Goal: Task Accomplishment & Management: Use online tool/utility

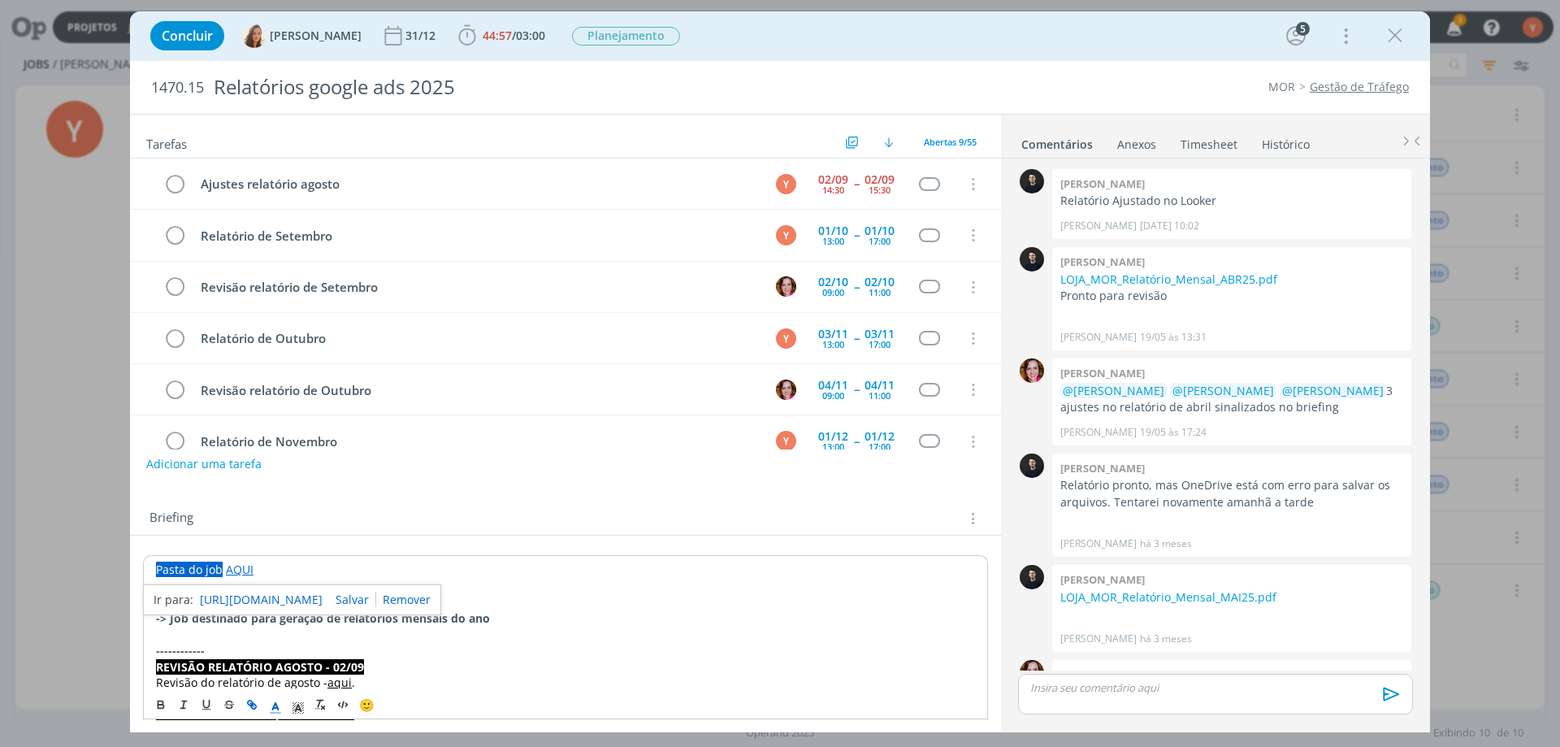
scroll to position [1288, 0]
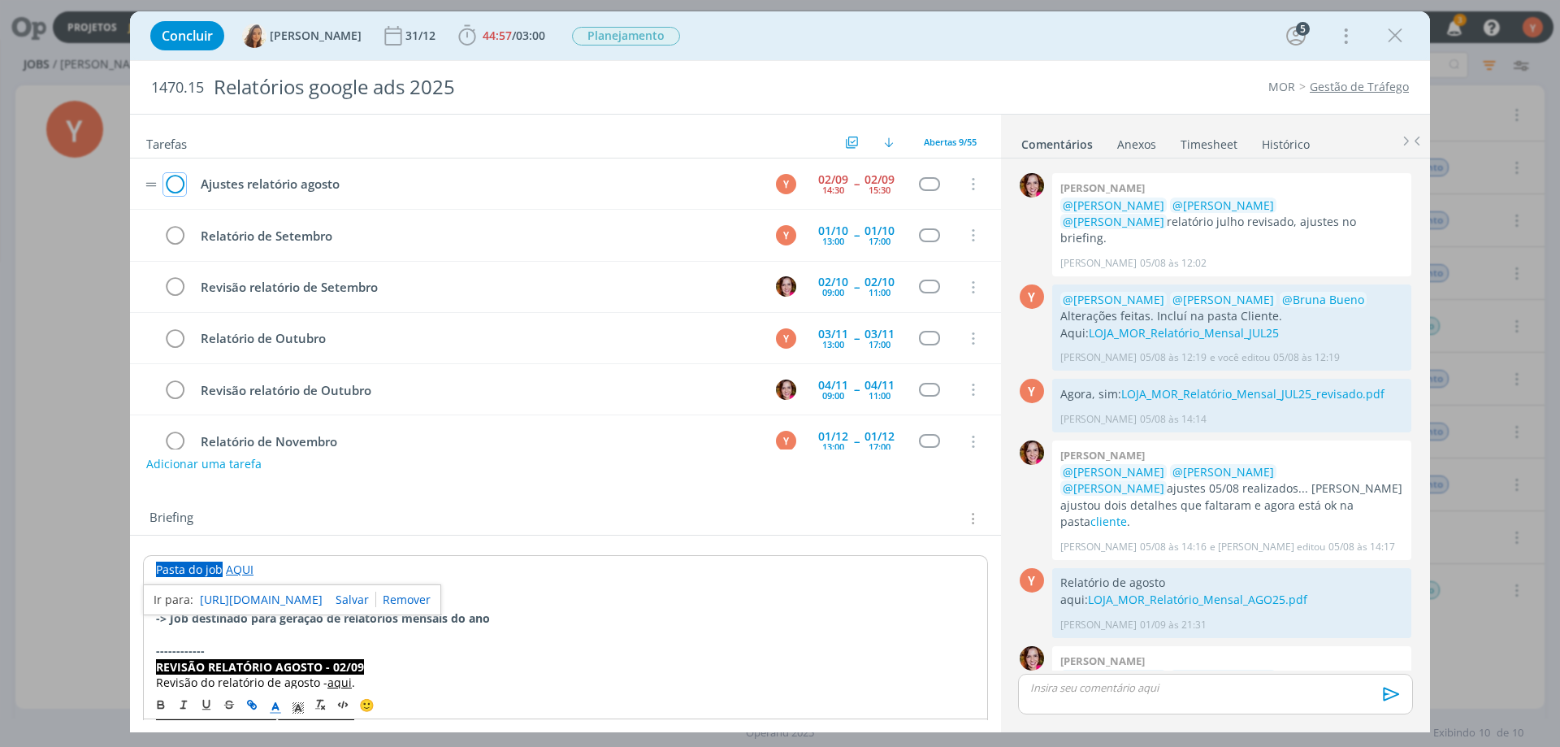
click at [175, 191] on icon "dialog" at bounding box center [174, 184] width 23 height 24
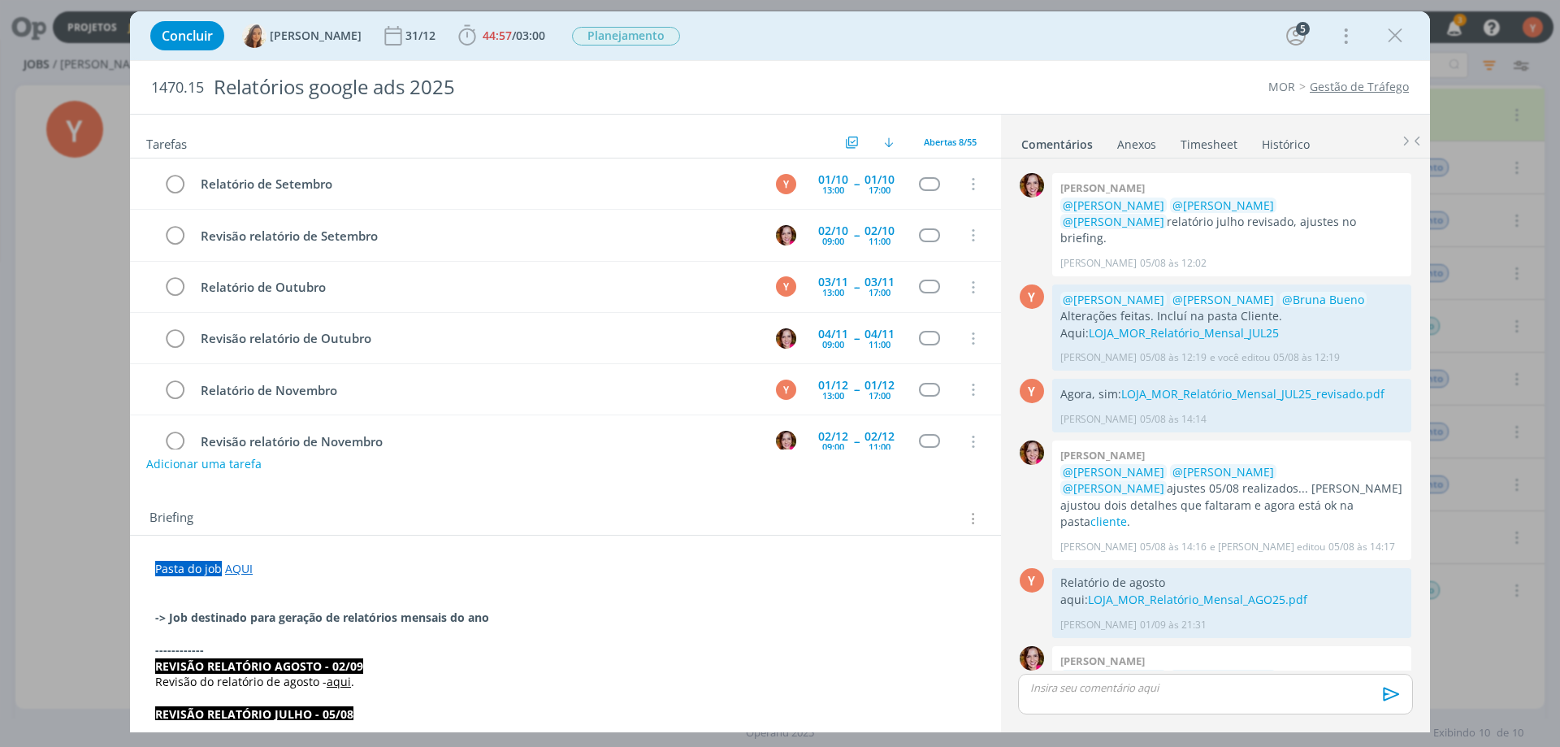
click at [1180, 688] on p "dialog" at bounding box center [1215, 687] width 369 height 15
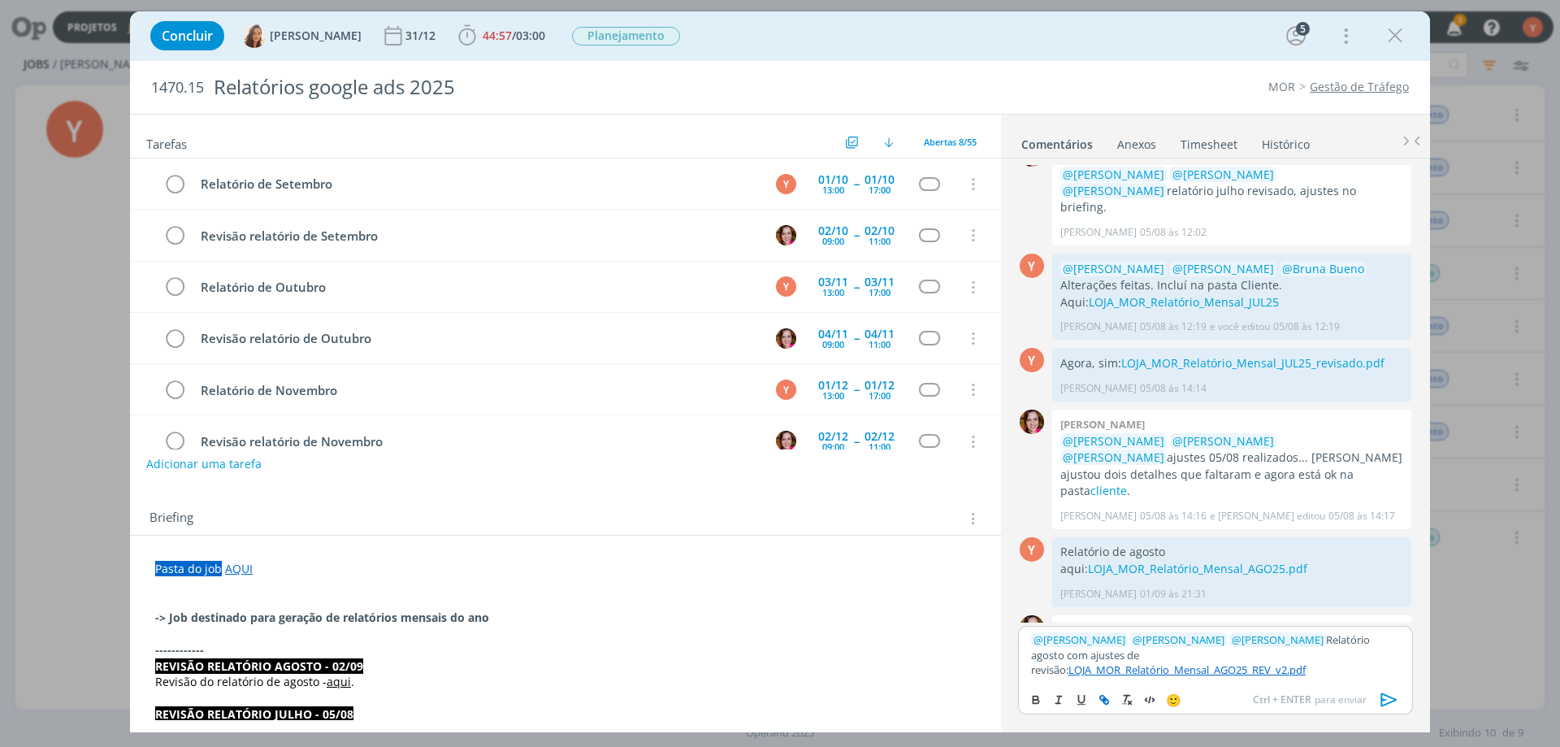
click at [1387, 699] on icon "dialog" at bounding box center [1389, 699] width 24 height 24
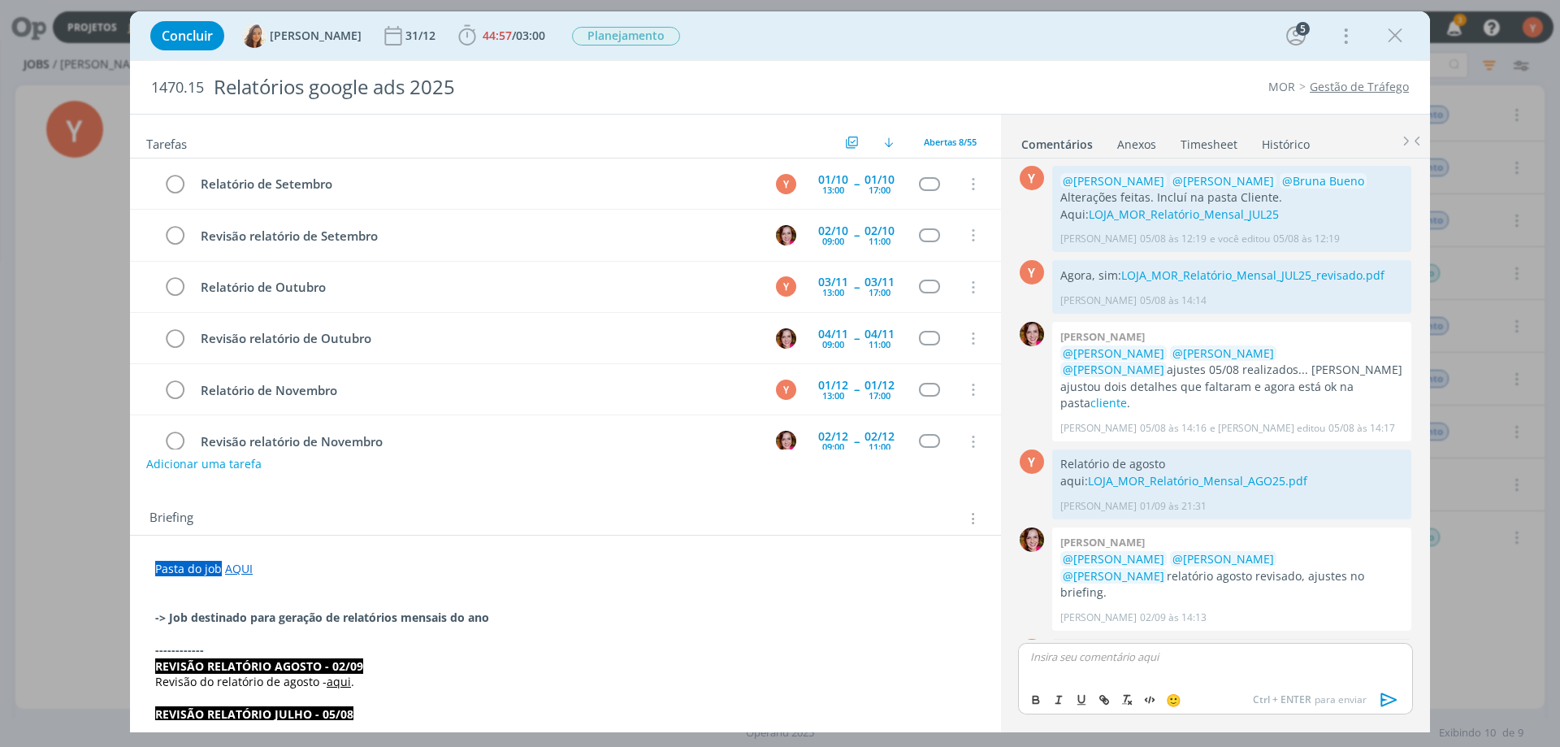
scroll to position [1413, 0]
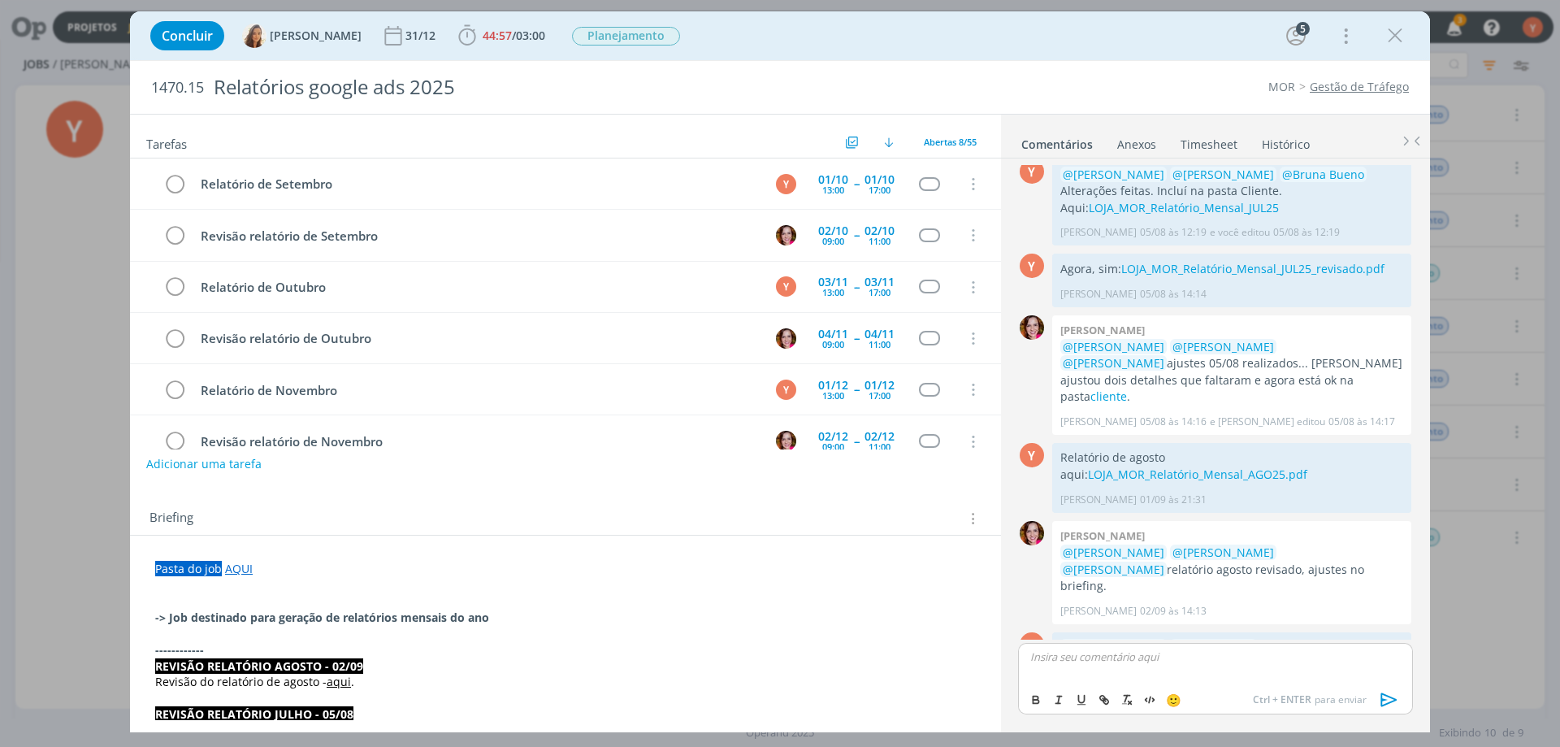
click at [1446, 666] on div "Concluir [PERSON_NAME] 31/12 44:57 / 03:00 Apontar Data * [DATE] Horas * 00:00 …" at bounding box center [780, 373] width 1560 height 747
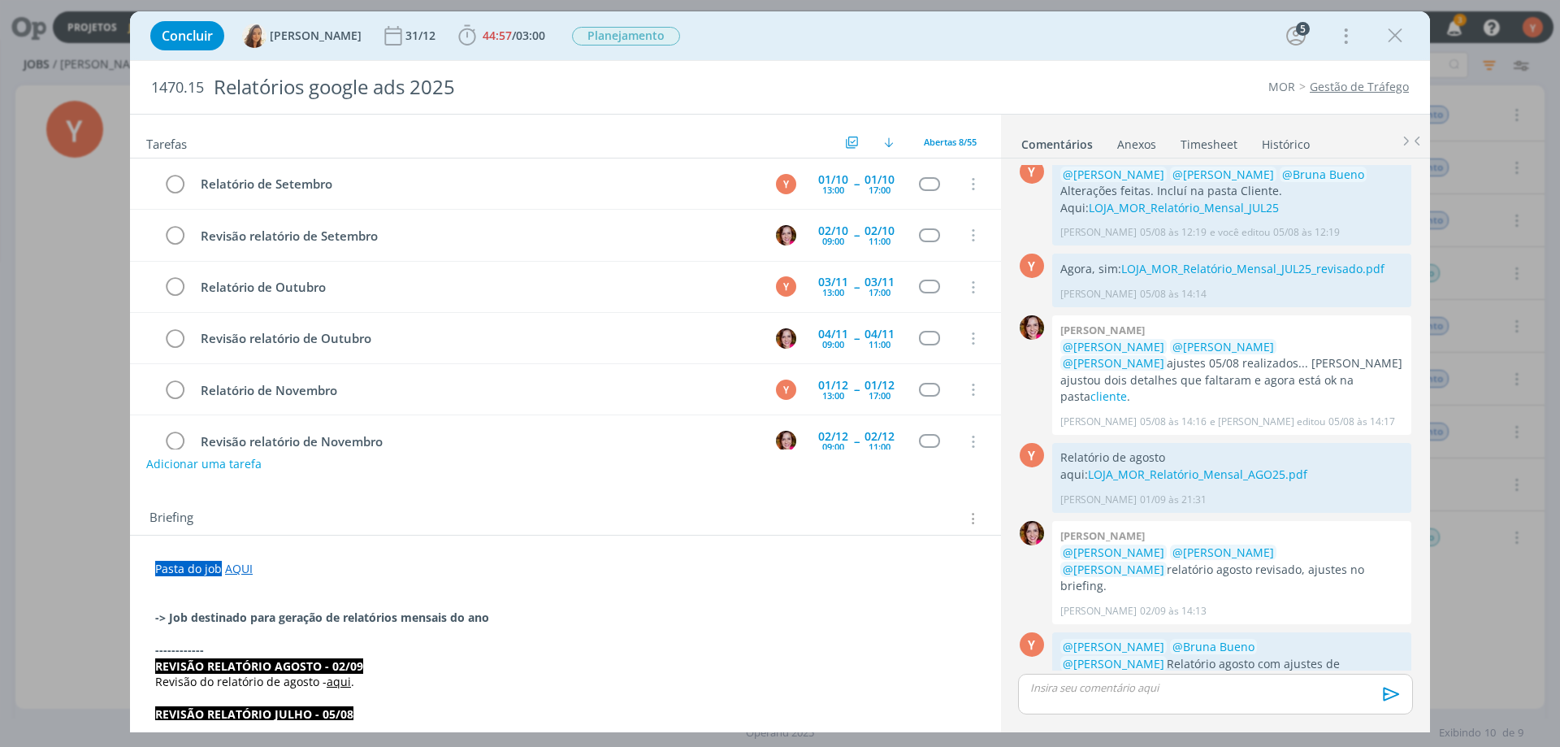
scroll to position [1382, 0]
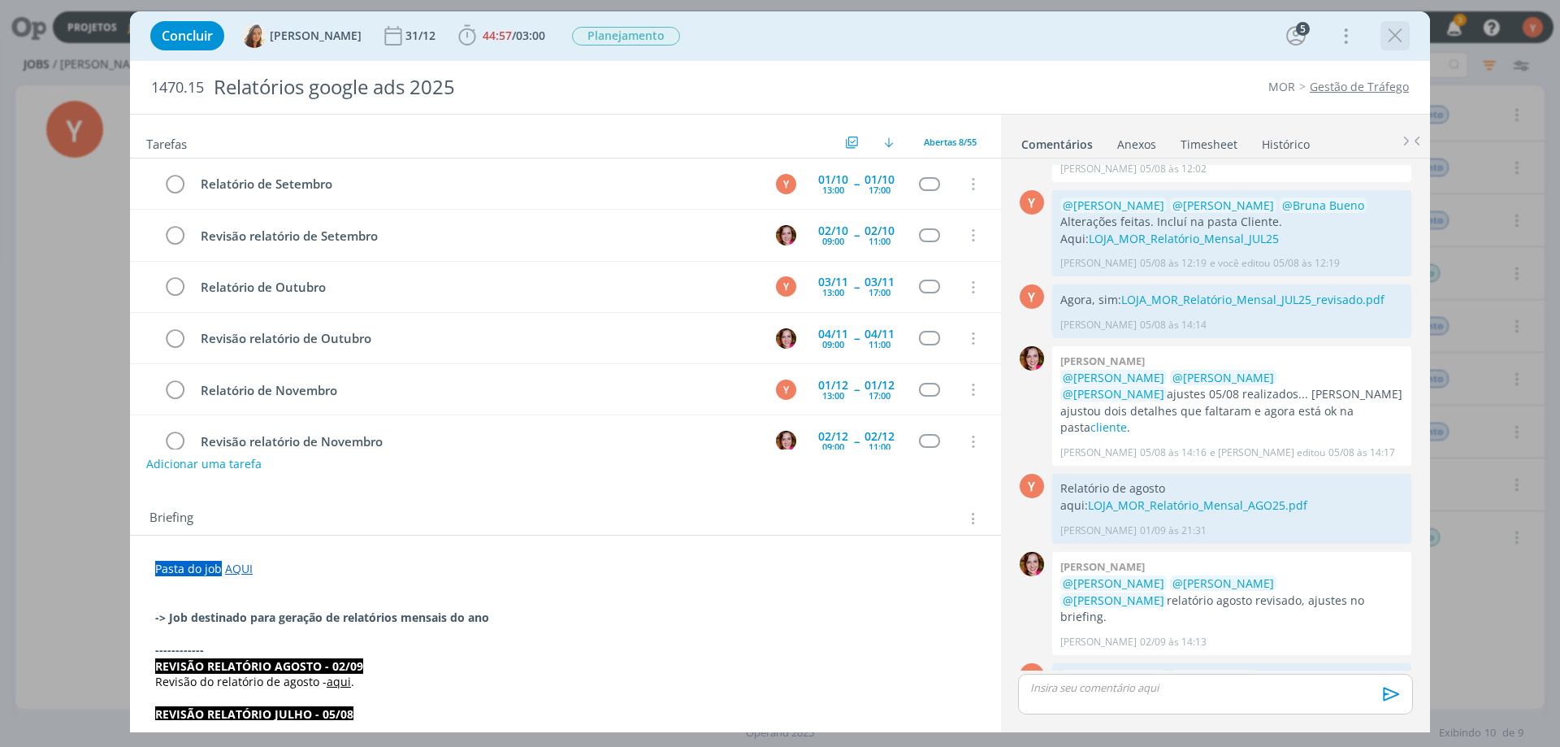
click at [1393, 30] on icon "dialog" at bounding box center [1395, 36] width 24 height 24
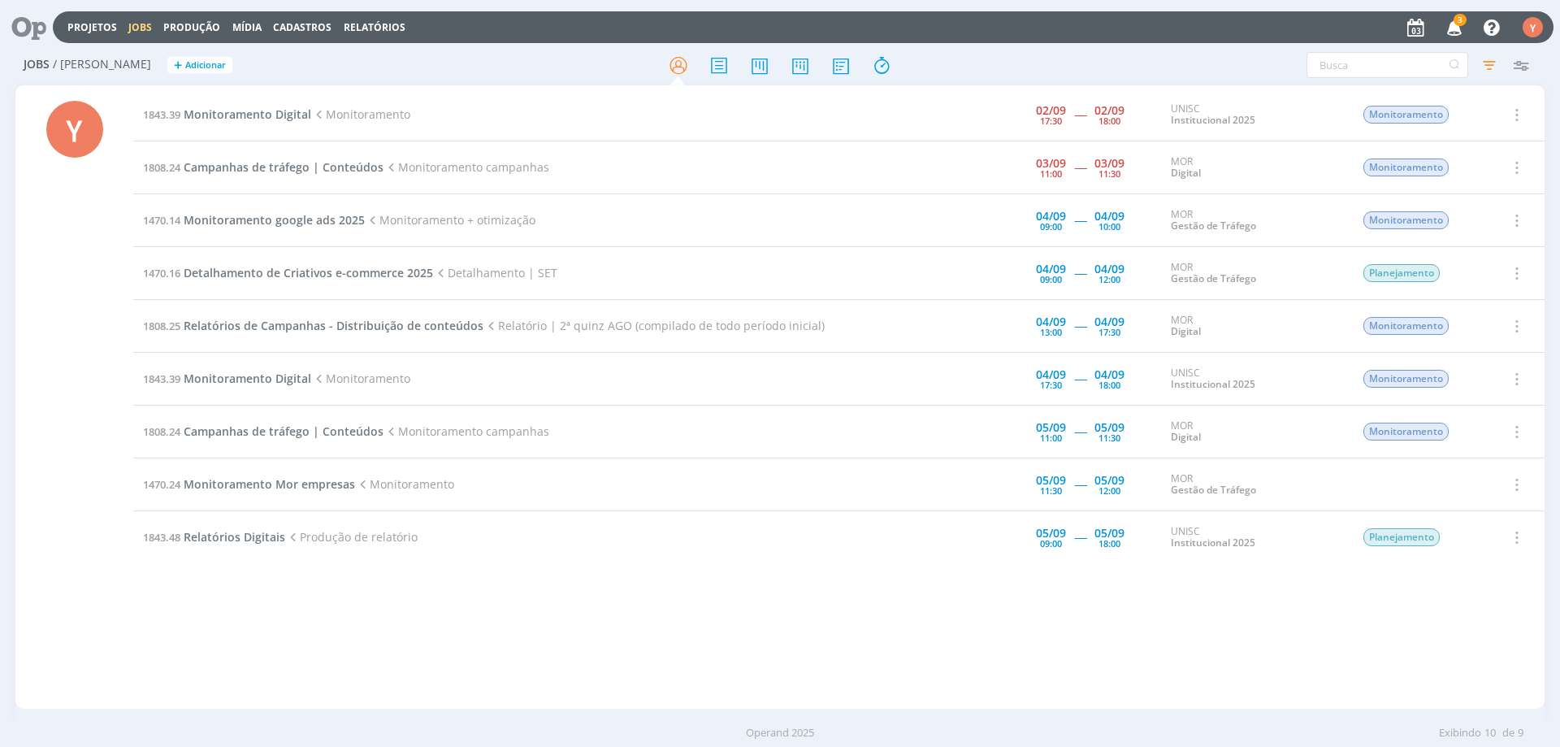
click at [1457, 16] on span "3" at bounding box center [1459, 20] width 13 height 12
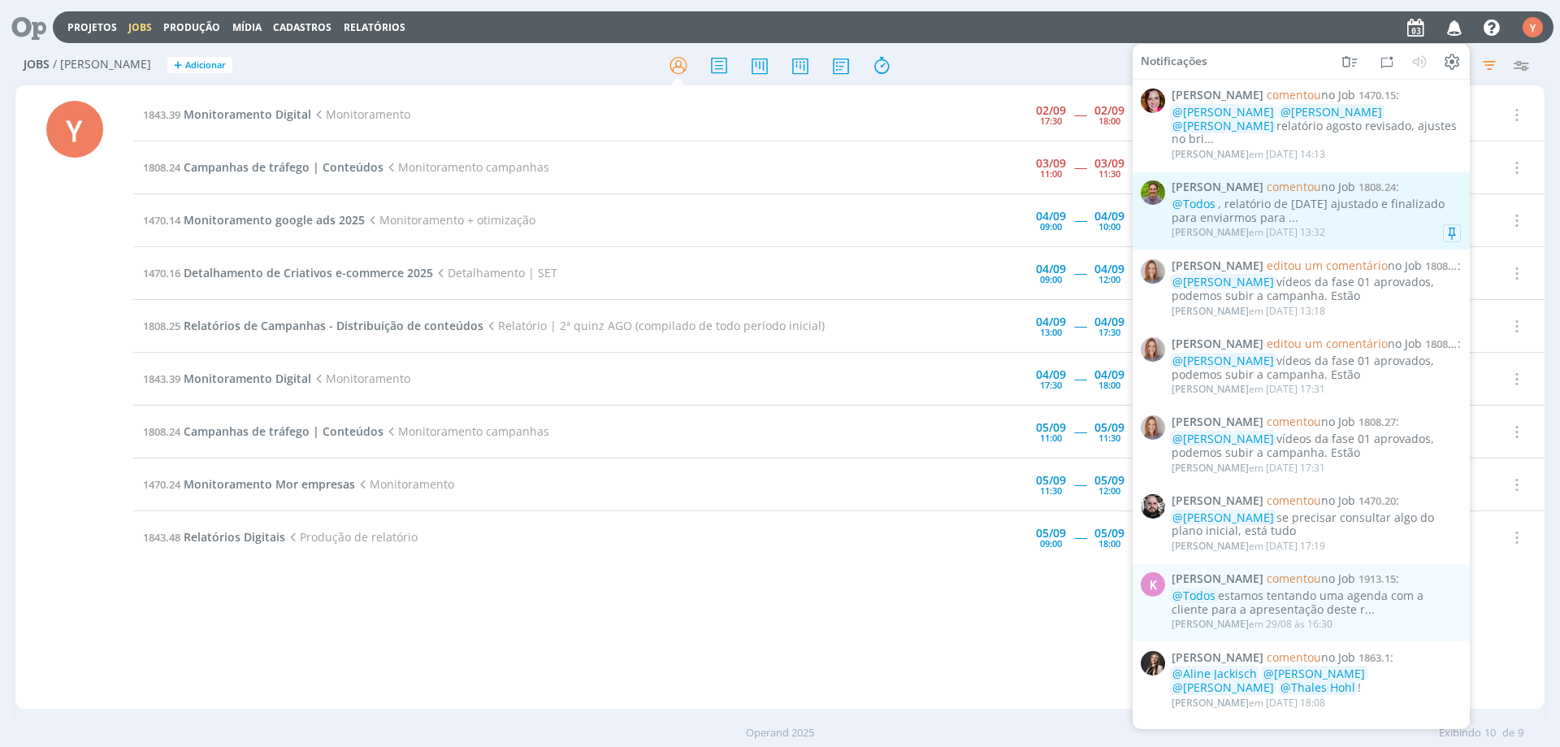
click at [1363, 208] on div "@Todos , relatório de [DATE] ajustado e finalizado para enviarmos para ..." at bounding box center [1315, 211] width 289 height 28
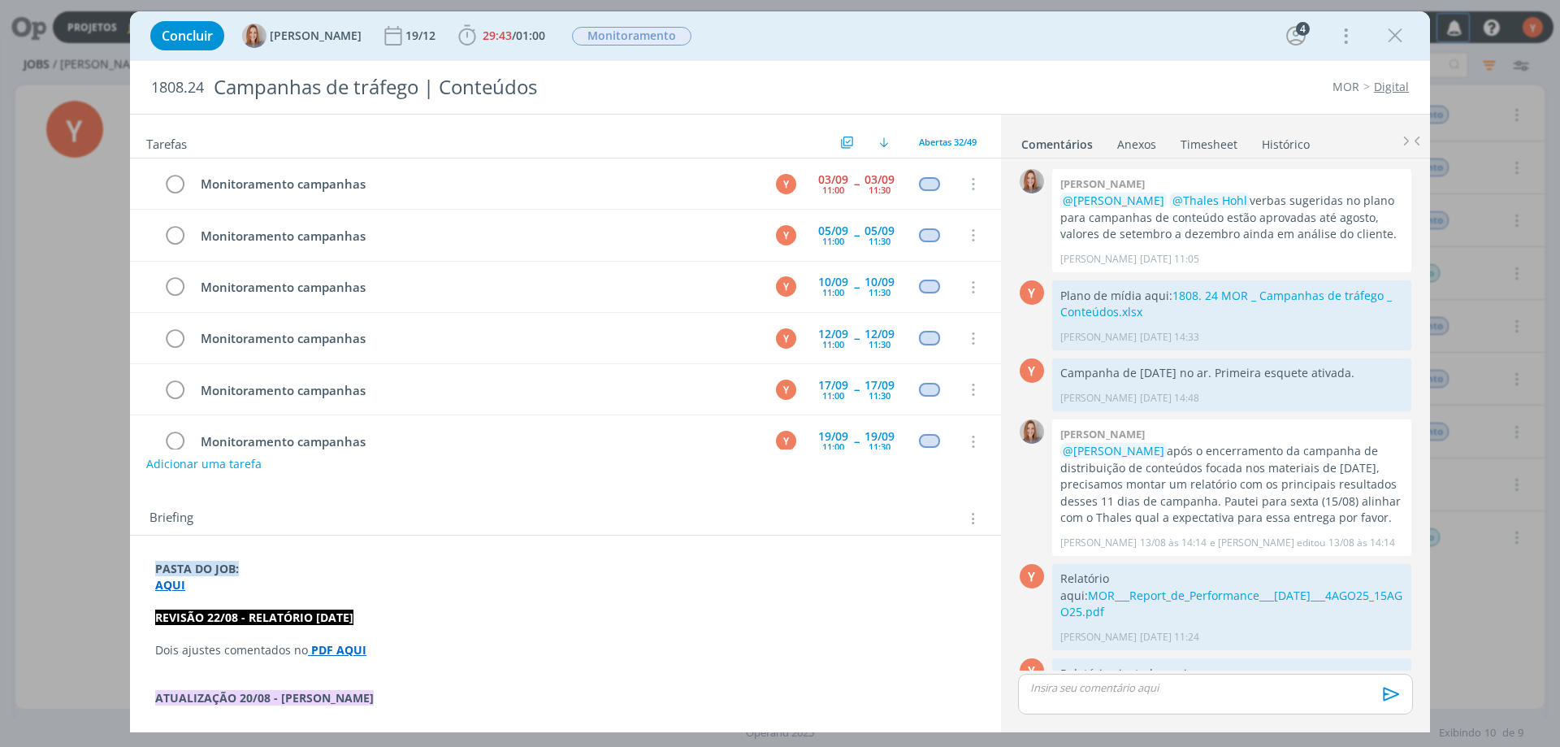
scroll to position [508, 0]
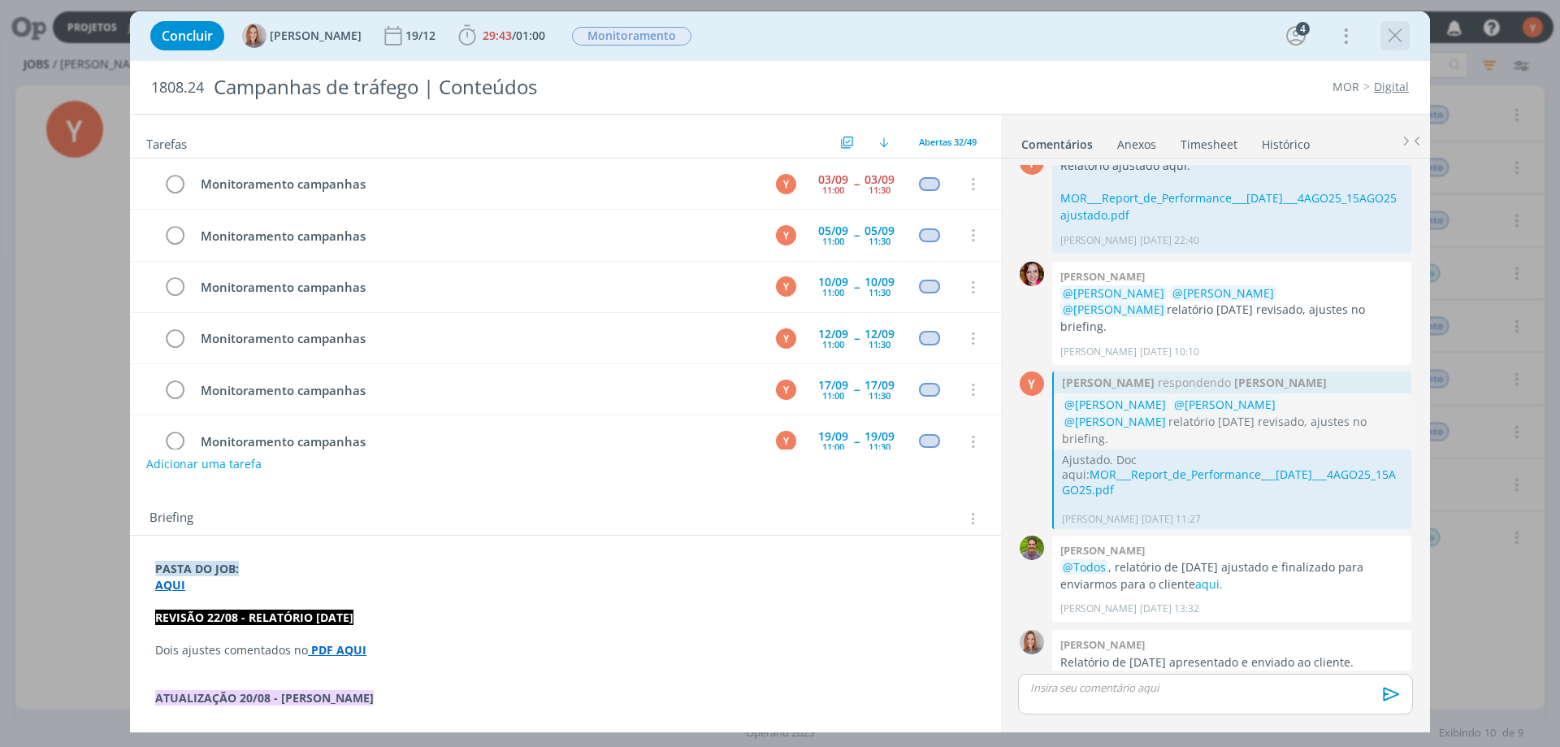
click at [1397, 33] on icon "dialog" at bounding box center [1395, 36] width 24 height 24
